Goal: Task Accomplishment & Management: Use online tool/utility

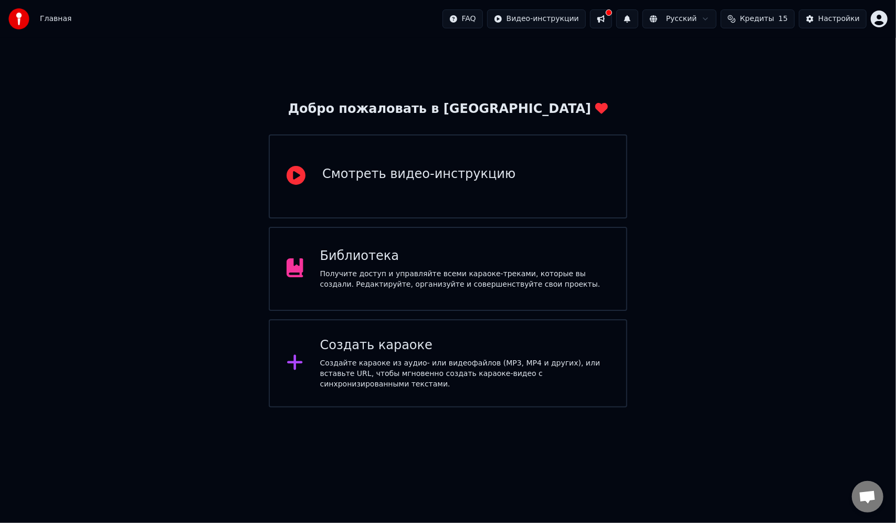
click at [573, 326] on div "Создать караоке Создайте караоке из аудио- или видеофайлов (MP3, MP4 и других),…" at bounding box center [448, 363] width 358 height 88
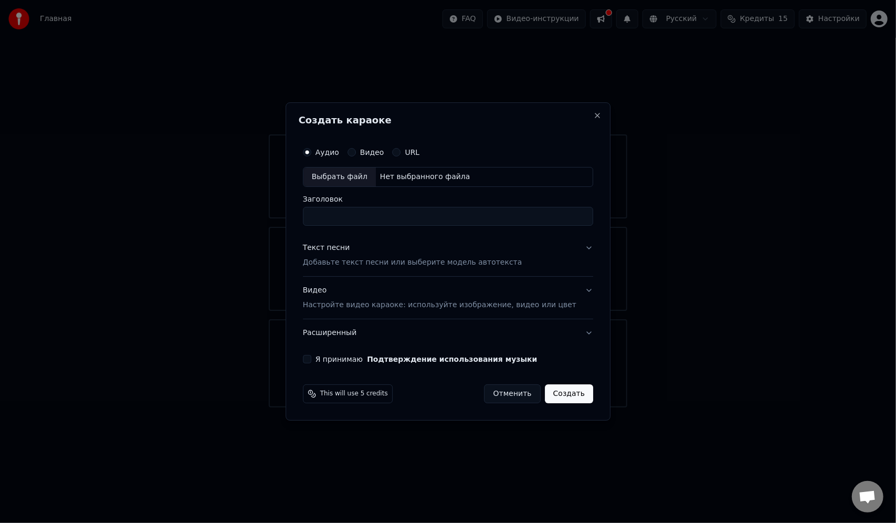
click at [353, 178] on div "Выбрать файл" at bounding box center [339, 176] width 72 height 19
click at [366, 328] on button "Расширенный" at bounding box center [448, 332] width 290 height 27
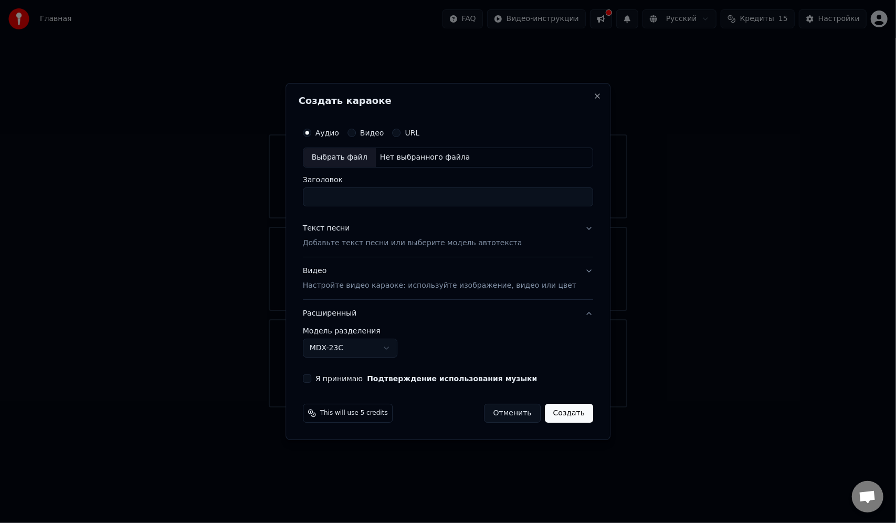
click at [356, 315] on button "Расширенный" at bounding box center [448, 313] width 290 height 27
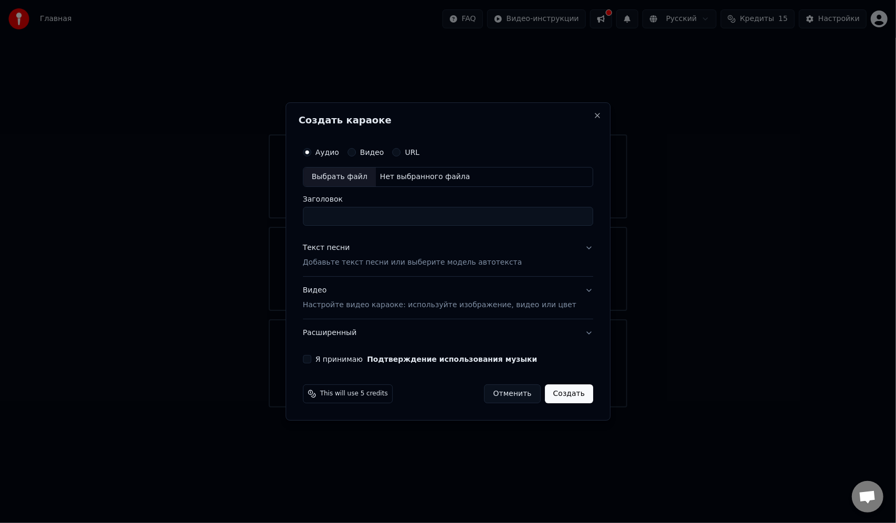
click at [364, 298] on div "Видео Настройте видео караоке: используйте изображение, видео или цвет" at bounding box center [439, 297] width 273 height 25
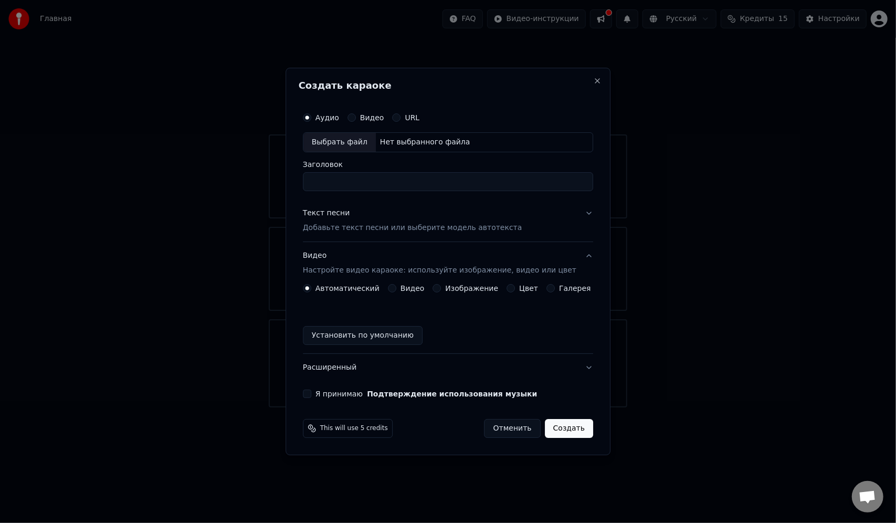
click at [362, 258] on div "Видео Настройте видео караоке: используйте изображение, видео или цвет" at bounding box center [439, 262] width 273 height 25
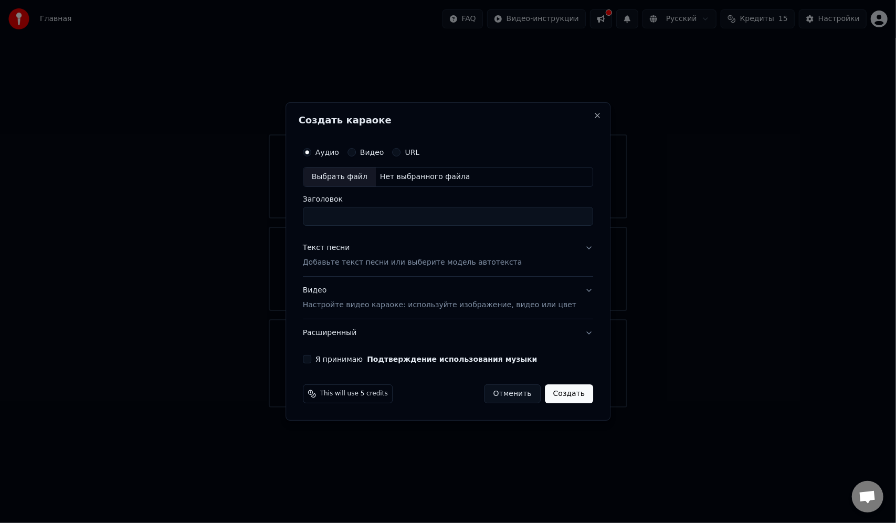
click at [381, 153] on label "Видео" at bounding box center [372, 151] width 24 height 7
click at [356, 153] on button "Видео" at bounding box center [351, 152] width 8 height 8
click at [335, 154] on label "Аудио" at bounding box center [327, 151] width 24 height 7
click at [311, 154] on button "Аудио" at bounding box center [307, 152] width 8 height 8
click at [560, 256] on button "Текст песни Добавьте текст песни или выберите модель автотекста" at bounding box center [448, 255] width 290 height 42
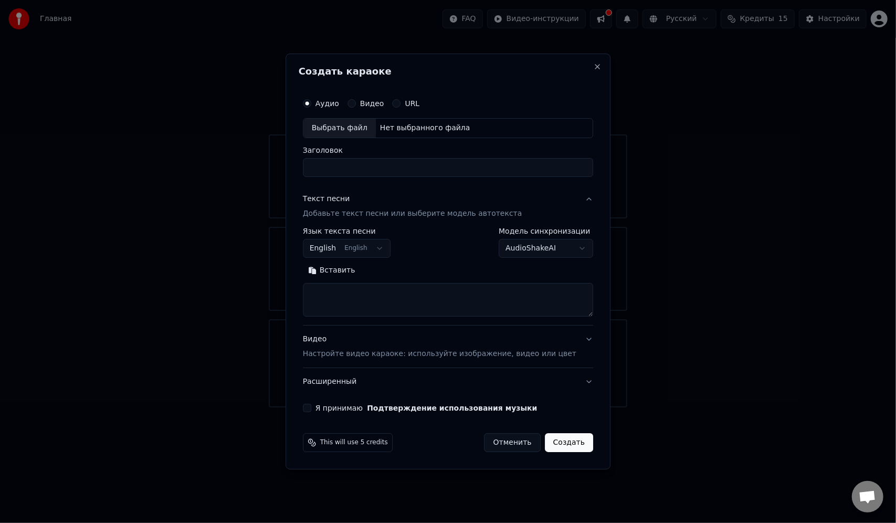
click at [568, 207] on button "Текст песни Добавьте текст песни или выберите модель автотекста" at bounding box center [448, 206] width 290 height 42
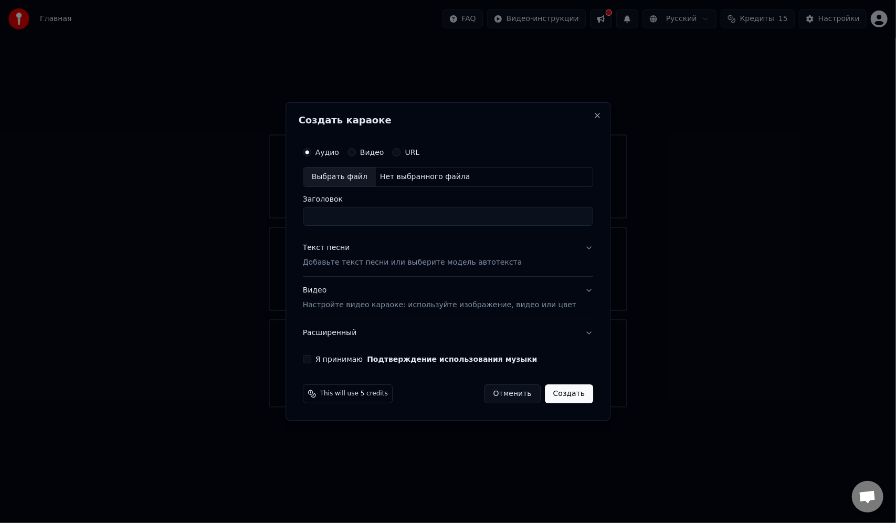
click at [441, 310] on button "Видео Настройте видео караоке: используйте изображение, видео или цвет" at bounding box center [448, 298] width 290 height 42
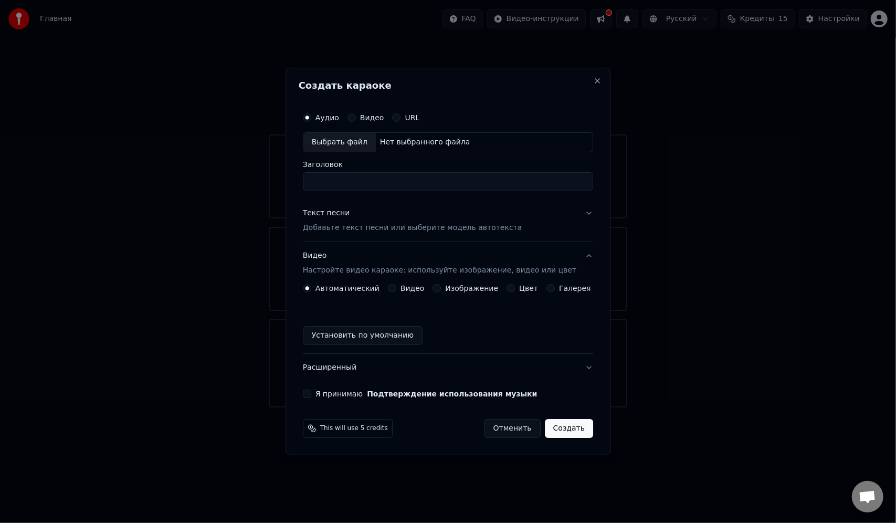
click at [410, 283] on button "Видео Настройте видео караоке: используйте изображение, видео или цвет" at bounding box center [448, 263] width 290 height 42
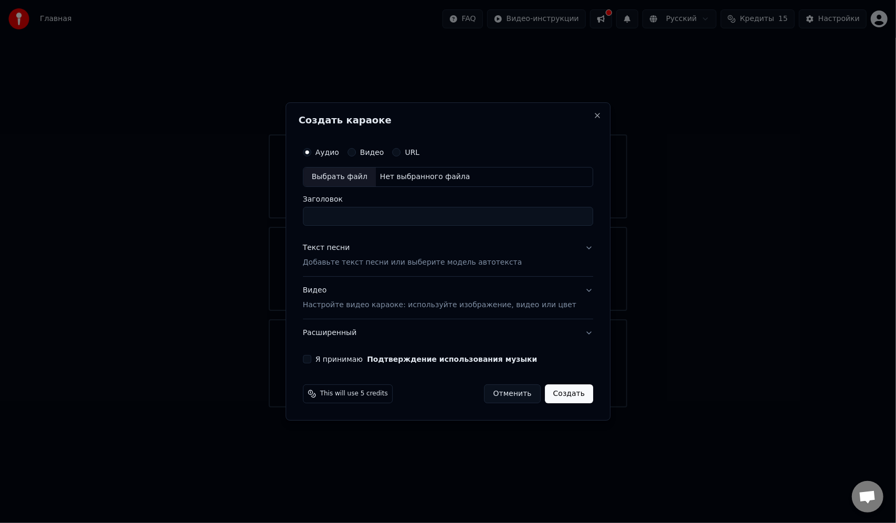
click at [406, 302] on p "Настройте видео караоке: используйте изображение, видео или цвет" at bounding box center [439, 305] width 273 height 10
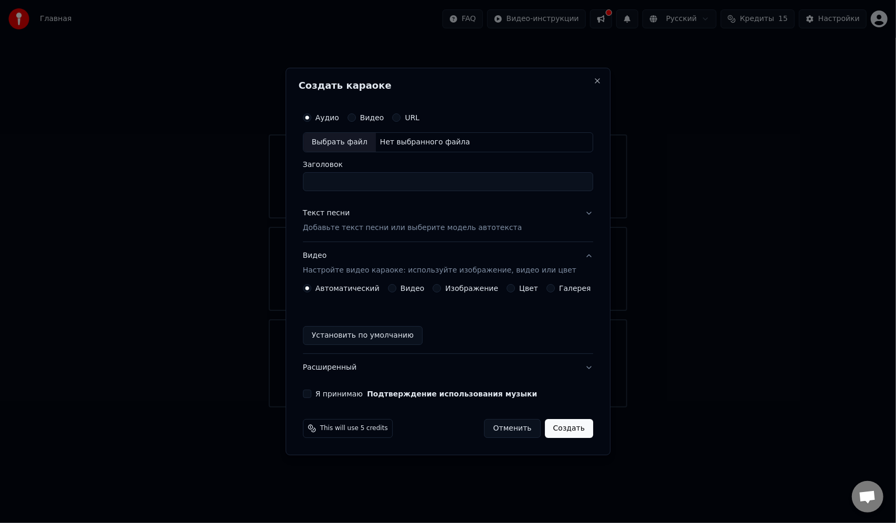
click at [406, 290] on label "Видео" at bounding box center [412, 287] width 24 height 7
click at [396, 290] on button "Видео" at bounding box center [392, 288] width 8 height 8
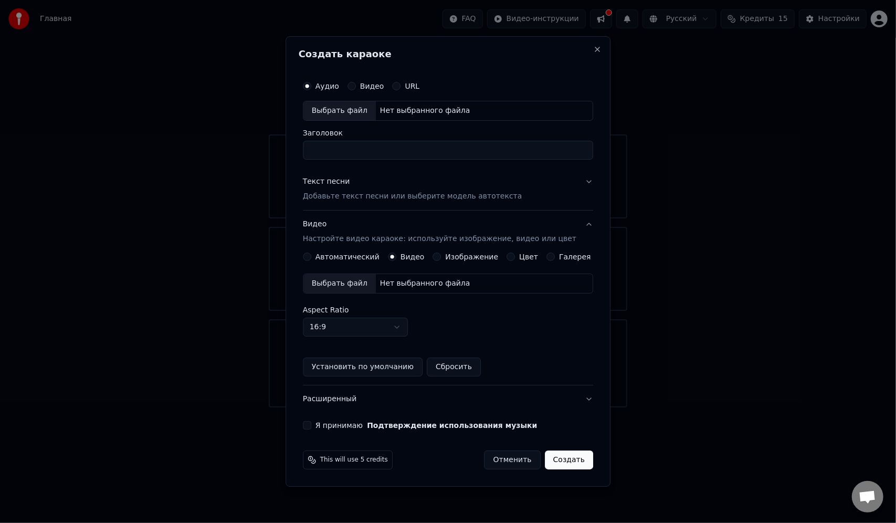
click at [496, 464] on button "Отменить" at bounding box center [512, 459] width 56 height 19
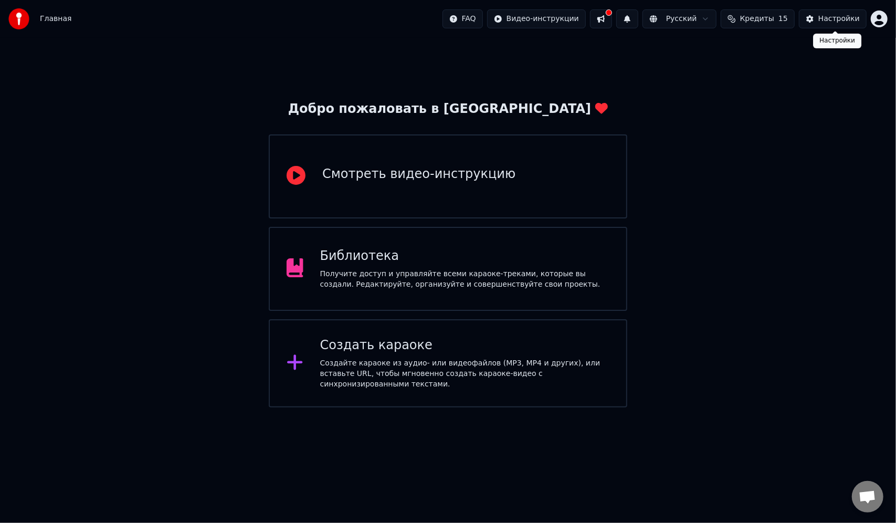
click at [825, 22] on div "Настройки" at bounding box center [838, 19] width 41 height 10
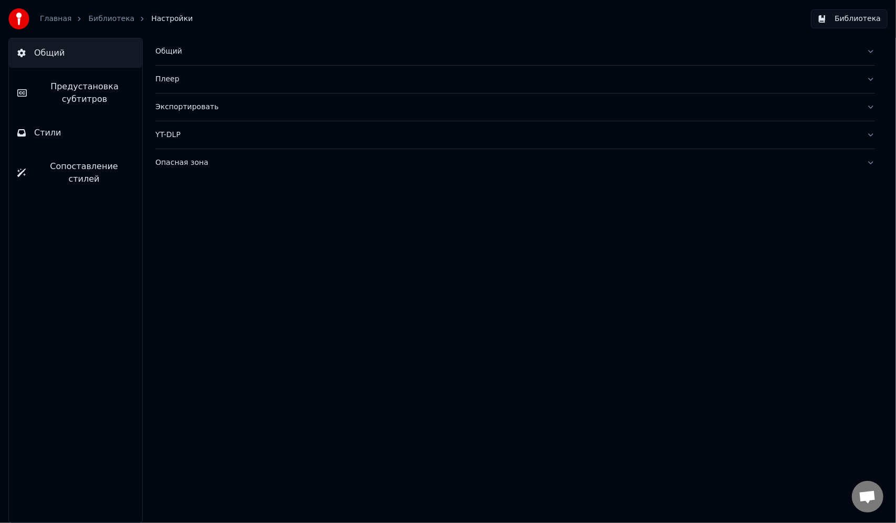
click at [50, 22] on link "Главная" at bounding box center [55, 19] width 31 height 10
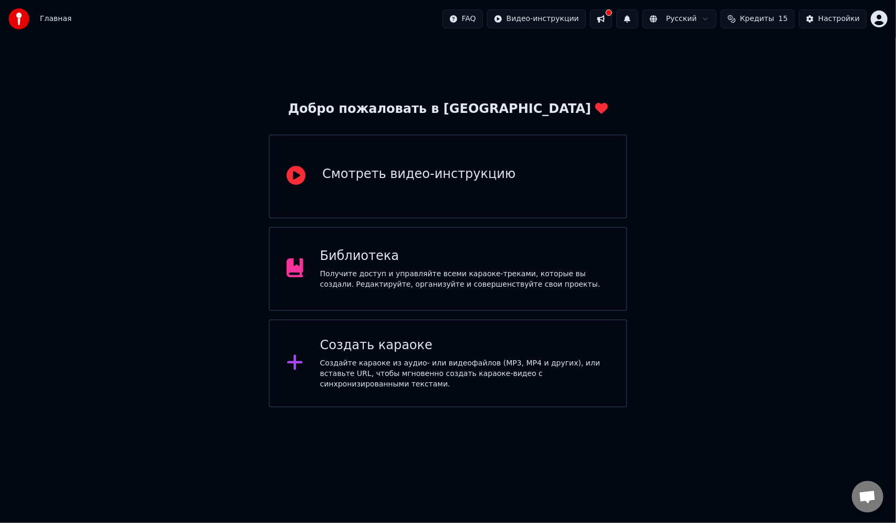
click at [394, 359] on div "Создать караоке Создайте караоке из аудио- или видеофайлов (MP3, MP4 и других),…" at bounding box center [464, 363] width 289 height 52
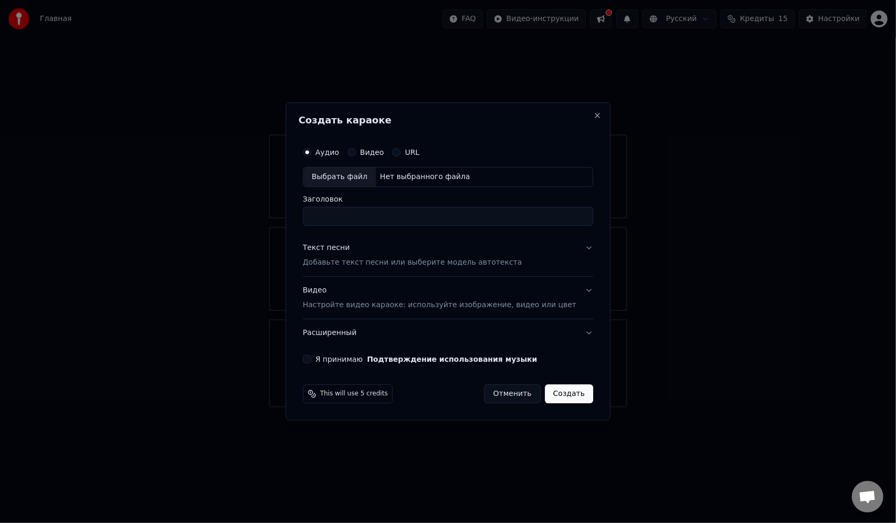
click at [346, 179] on div "Выбрать файл" at bounding box center [339, 176] width 72 height 19
type input "**********"
click at [339, 253] on div "Текст песни" at bounding box center [326, 247] width 47 height 10
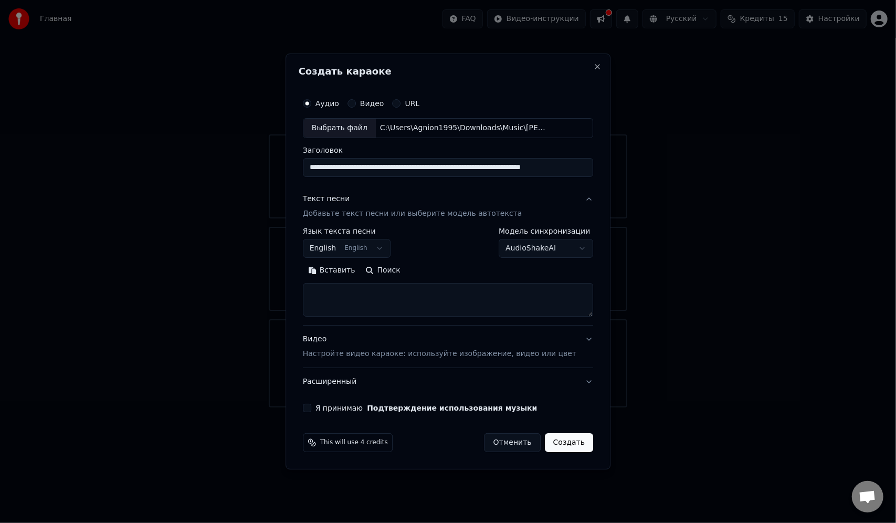
click at [342, 268] on button "Вставить" at bounding box center [332, 270] width 58 height 17
type textarea "**********"
click at [389, 249] on body "Главная FAQ Видео-инструкции Русский Кредиты 15 Настройки Добро пожаловать в Yo…" at bounding box center [448, 203] width 896 height 407
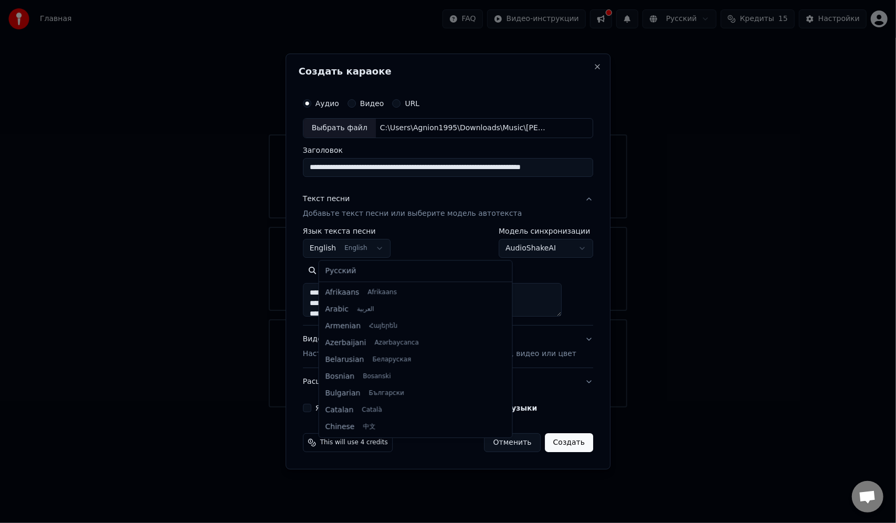
scroll to position [84, 0]
select select "**"
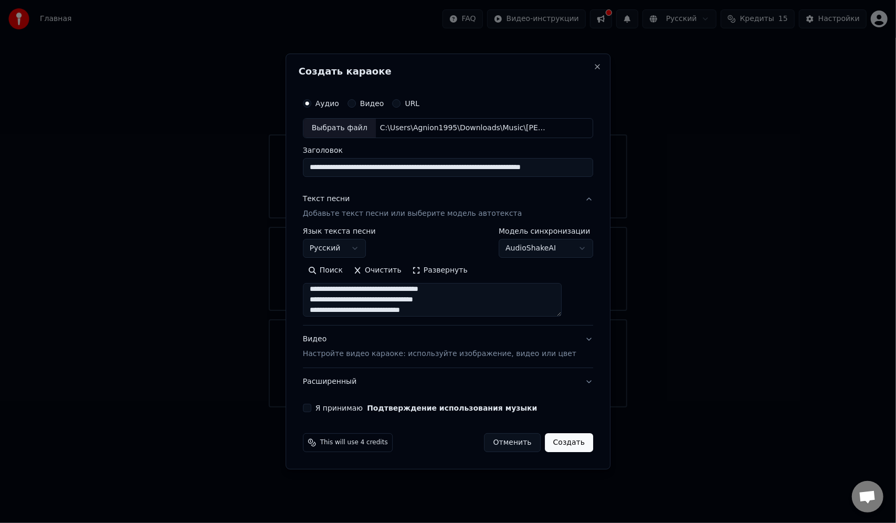
scroll to position [447, 0]
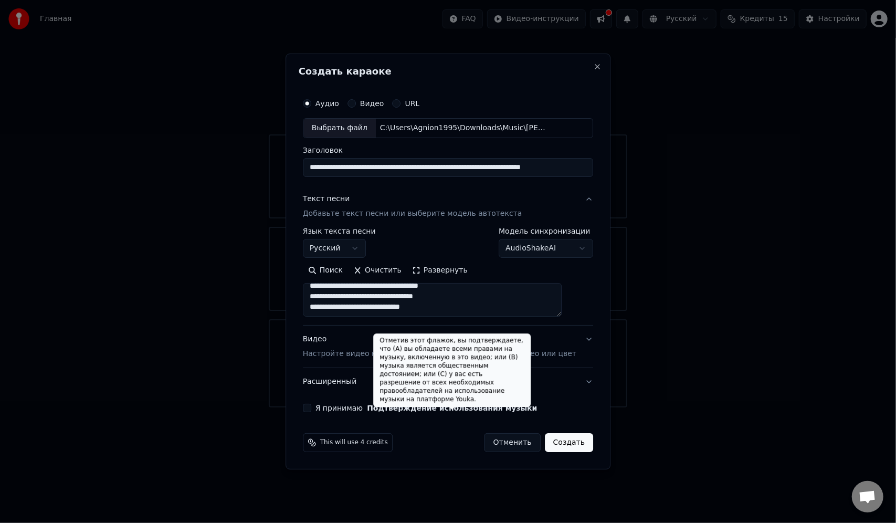
click at [415, 404] on button "Подтверждение использования музыки" at bounding box center [452, 407] width 170 height 7
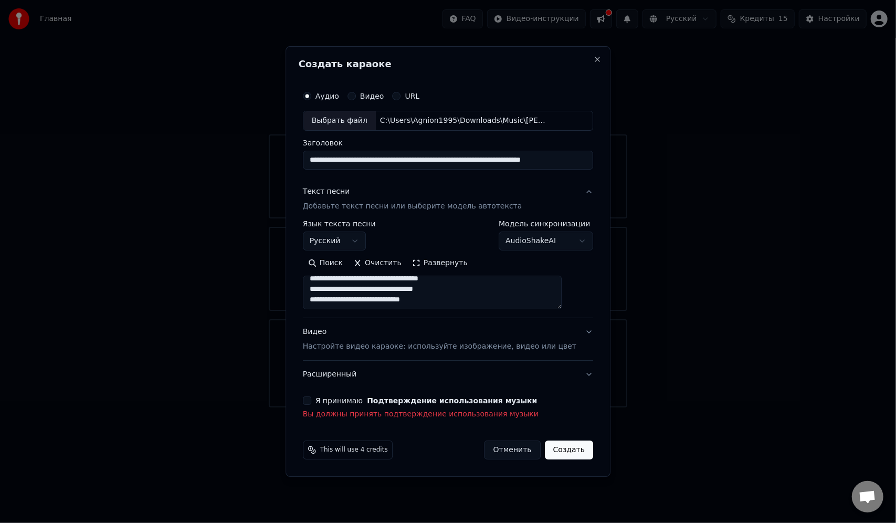
click at [311, 404] on button "Я принимаю Подтверждение использования музыки" at bounding box center [307, 400] width 8 height 8
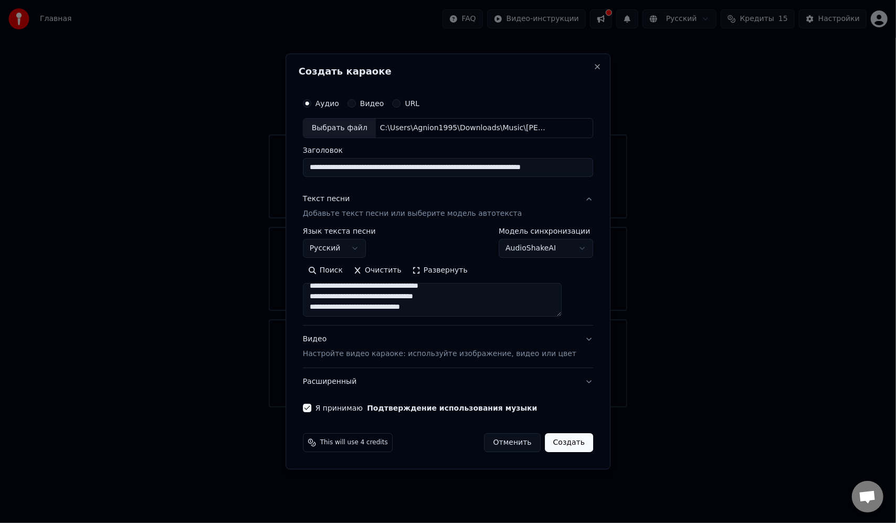
drag, startPoint x: 589, startPoint y: 436, endPoint x: 575, endPoint y: 439, distance: 13.9
click at [589, 437] on div "**********" at bounding box center [447, 262] width 325 height 416
click at [565, 439] on button "Создать" at bounding box center [569, 442] width 48 height 19
type textarea "**********"
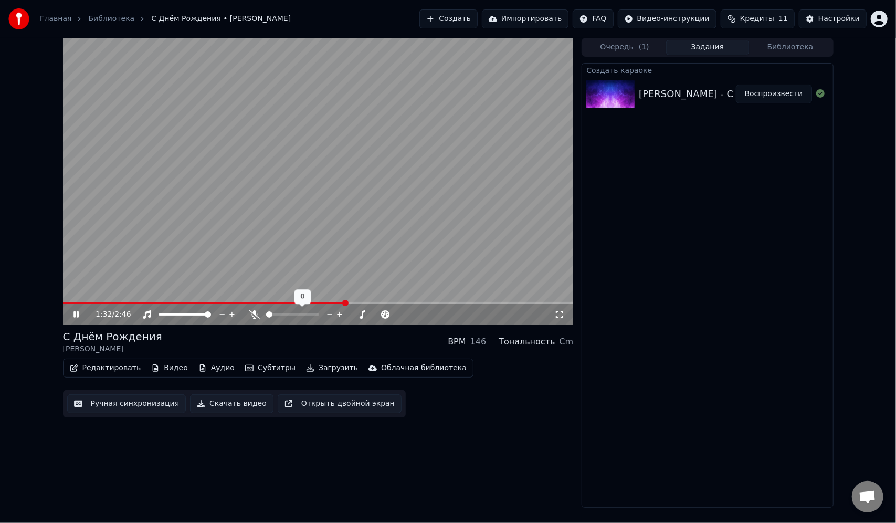
drag, startPoint x: 278, startPoint y: 312, endPoint x: 284, endPoint y: 310, distance: 6.1
click at [284, 310] on div at bounding box center [302, 314] width 84 height 10
click at [266, 315] on span at bounding box center [269, 314] width 6 height 6
click at [95, 302] on span at bounding box center [80, 303] width 34 height 2
click at [256, 315] on icon at bounding box center [254, 314] width 10 height 8
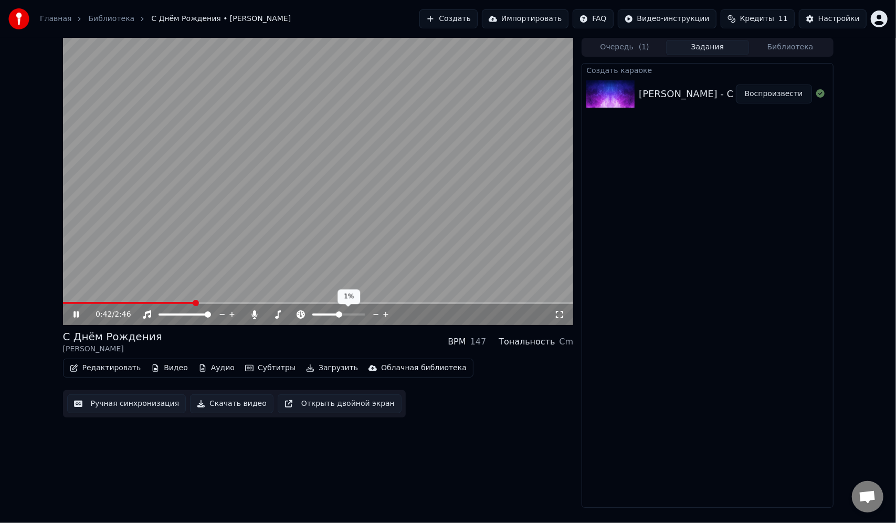
click at [339, 313] on span at bounding box center [339, 314] width 6 height 6
click at [385, 310] on icon at bounding box center [386, 314] width 10 height 10
click at [280, 316] on icon at bounding box center [277, 314] width 10 height 8
click at [277, 315] on icon at bounding box center [277, 314] width 10 height 8
click at [252, 316] on icon at bounding box center [255, 314] width 6 height 8
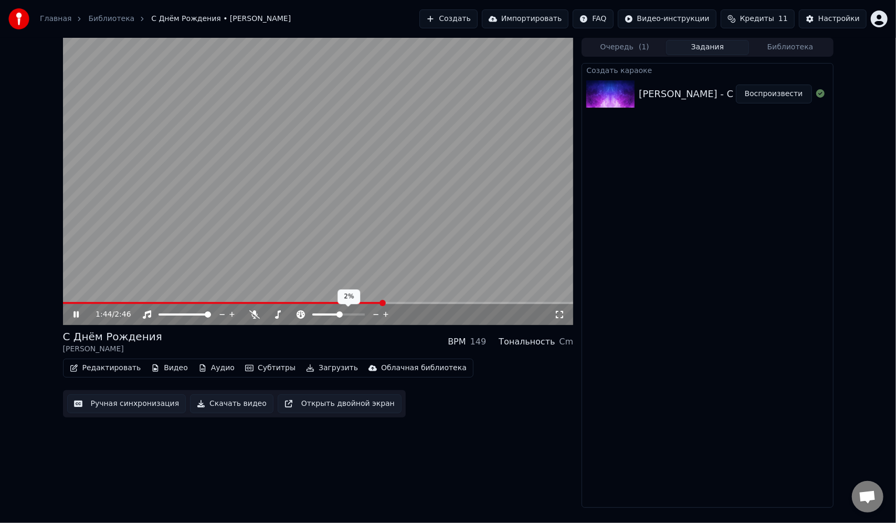
click at [373, 314] on icon at bounding box center [376, 314] width 10 height 10
click at [260, 313] on div at bounding box center [302, 314] width 84 height 10
click at [256, 315] on icon at bounding box center [254, 314] width 10 height 8
click at [83, 306] on div "2:38 / 2:46" at bounding box center [318, 314] width 511 height 21
click at [89, 303] on span at bounding box center [307, 303] width 489 height 2
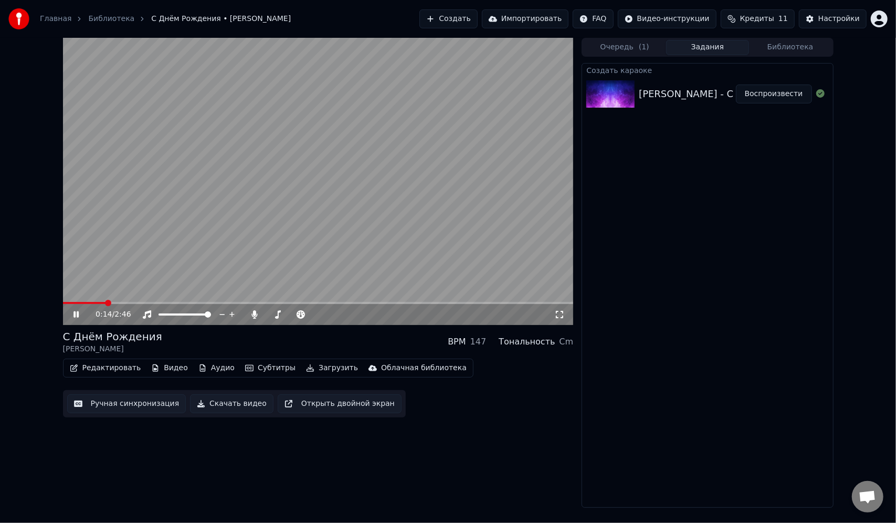
click at [63, 302] on span at bounding box center [84, 303] width 43 height 2
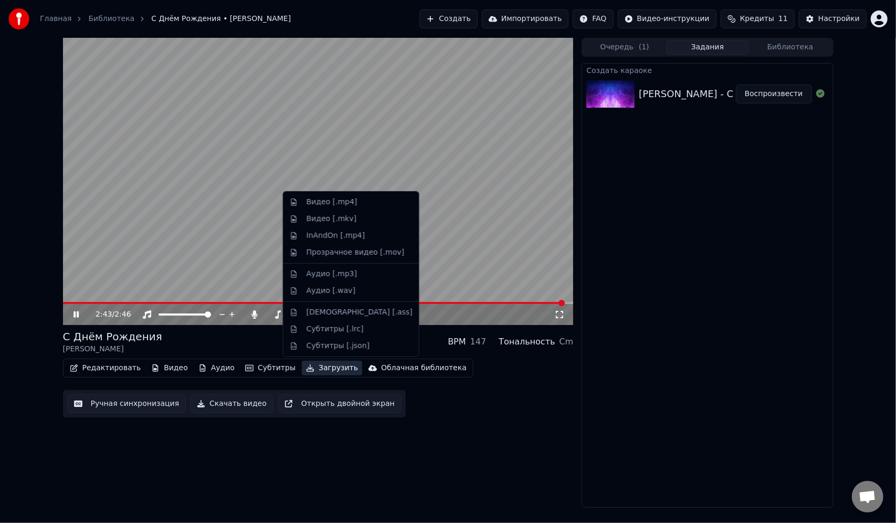
click at [302, 373] on button "Загрузить" at bounding box center [332, 367] width 60 height 15
click at [359, 204] on div "Видео [.mp4]" at bounding box center [359, 202] width 106 height 10
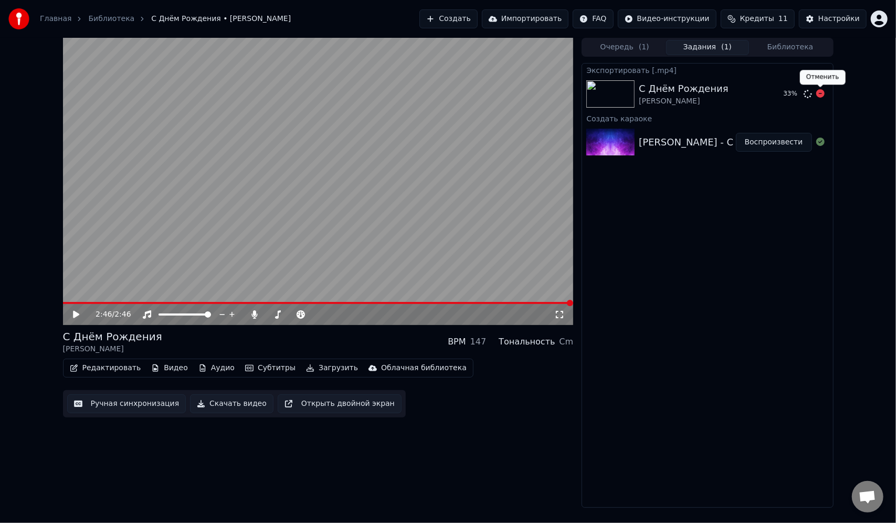
click at [826, 92] on div "33 %" at bounding box center [802, 94] width 54 height 13
click at [819, 94] on icon at bounding box center [820, 93] width 8 height 8
click at [216, 410] on button "Скачать видео" at bounding box center [231, 403] width 83 height 19
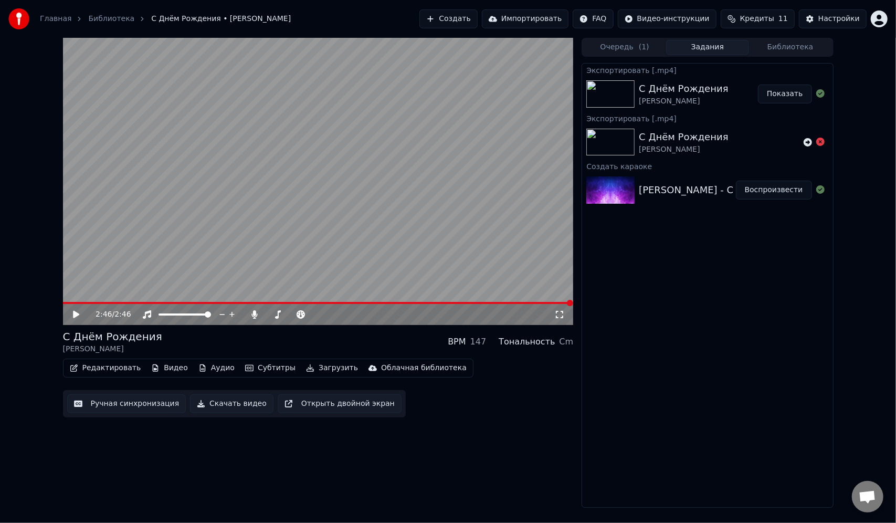
click at [778, 93] on button "Показать" at bounding box center [785, 93] width 54 height 19
click at [254, 314] on icon at bounding box center [255, 314] width 6 height 8
click at [231, 407] on button "Скачать видео" at bounding box center [231, 403] width 83 height 19
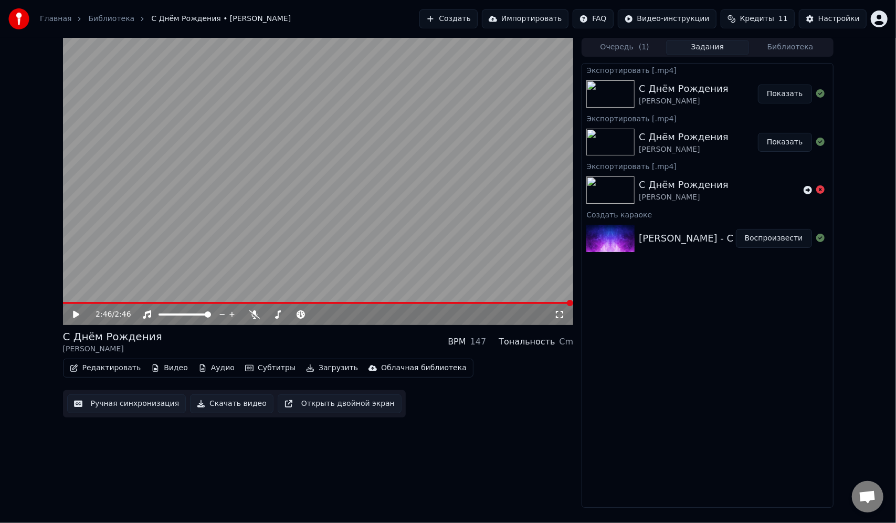
click at [795, 99] on button "Показать" at bounding box center [785, 93] width 54 height 19
